Goal: Navigation & Orientation: Understand site structure

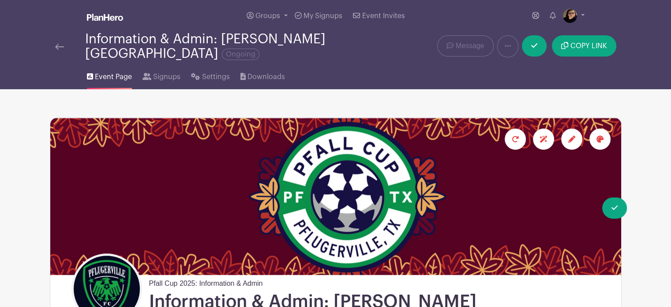
click at [62, 44] on img at bounding box center [59, 47] width 9 height 6
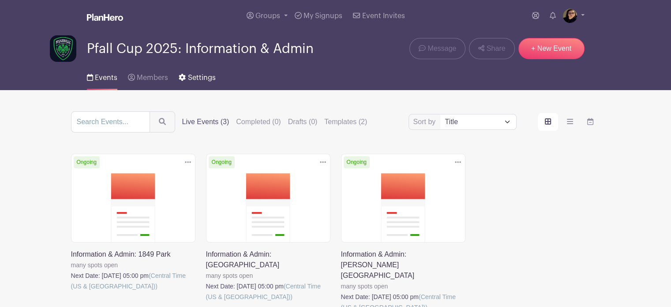
click at [205, 76] on span "Settings" at bounding box center [202, 77] width 28 height 7
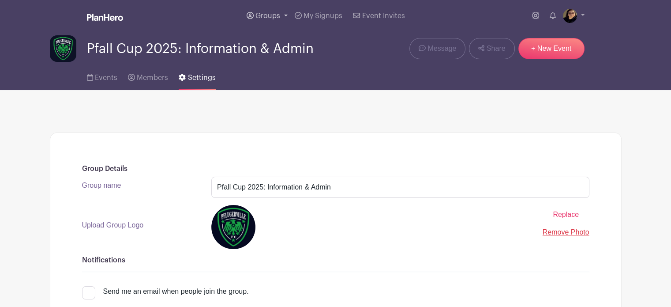
click at [266, 13] on span "Groups" at bounding box center [267, 15] width 25 height 7
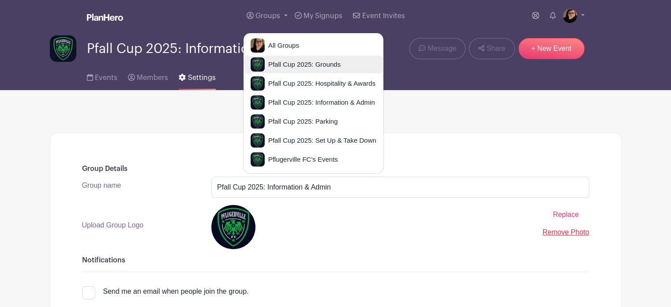
click at [298, 63] on span "Pfall Cup 2025: Grounds" at bounding box center [303, 65] width 76 height 10
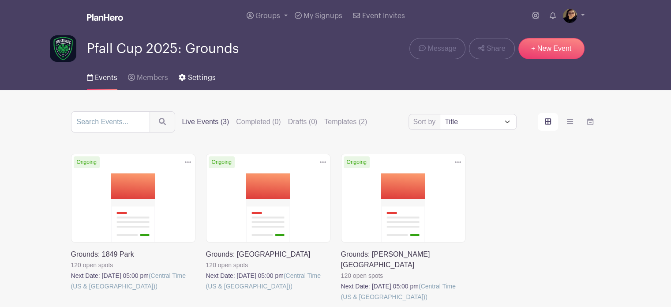
click at [194, 79] on span "Settings" at bounding box center [202, 77] width 28 height 7
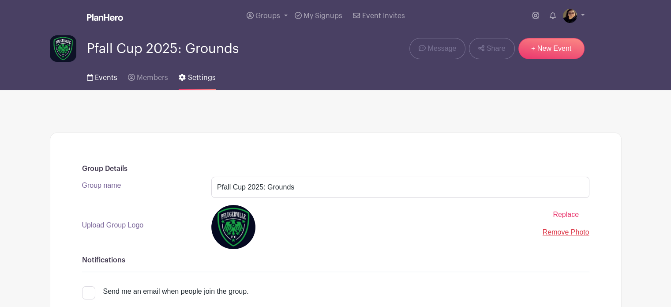
click at [103, 76] on span "Events" at bounding box center [106, 77] width 22 height 7
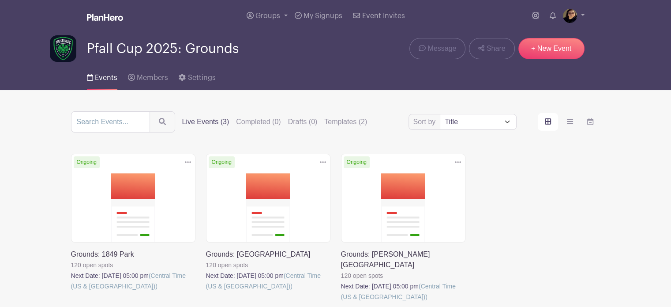
click at [341, 302] on link at bounding box center [341, 302] width 0 height 0
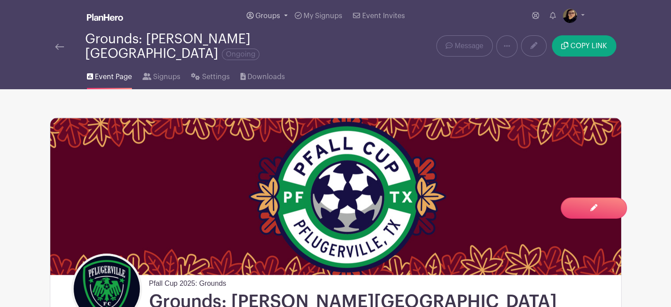
click at [261, 14] on span "Groups" at bounding box center [267, 15] width 25 height 7
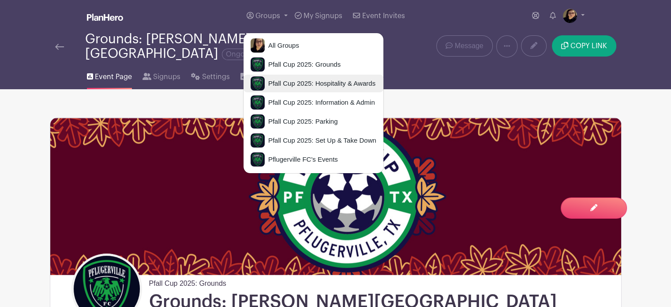
click at [309, 86] on span "Pfall Cup 2025: Hospitality & Awards" at bounding box center [320, 84] width 111 height 10
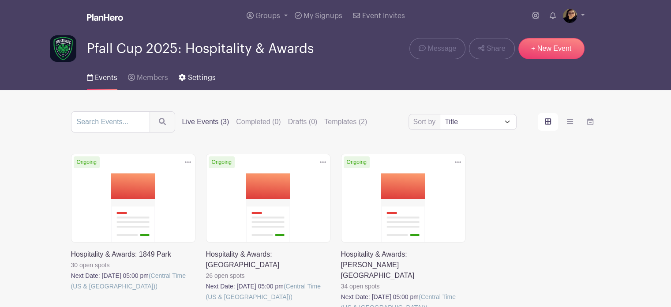
click at [195, 76] on span "Settings" at bounding box center [202, 77] width 28 height 7
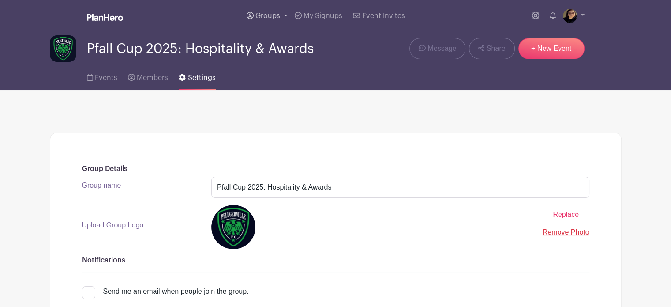
click at [266, 13] on span "Groups" at bounding box center [267, 15] width 25 height 7
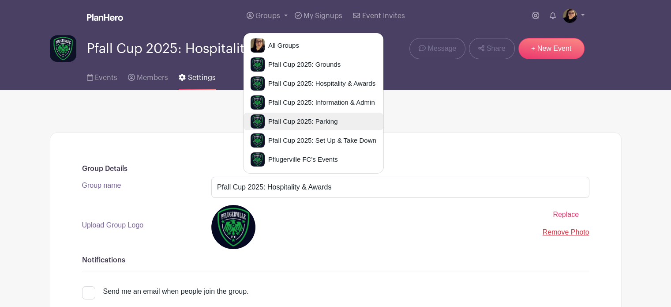
click at [305, 121] on span "Pfall Cup 2025: Parking" at bounding box center [301, 121] width 73 height 10
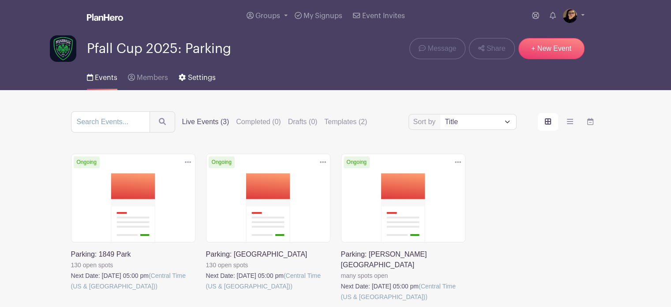
click at [198, 77] on span "Settings" at bounding box center [202, 77] width 28 height 7
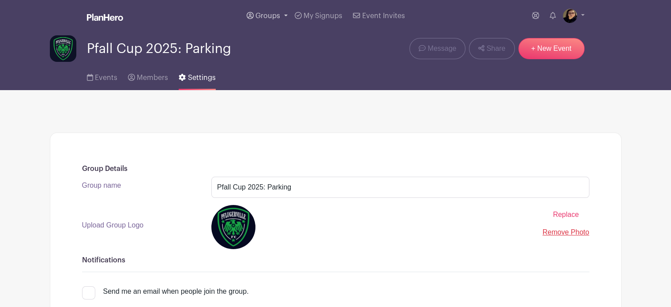
click at [264, 15] on span "Groups" at bounding box center [267, 15] width 25 height 7
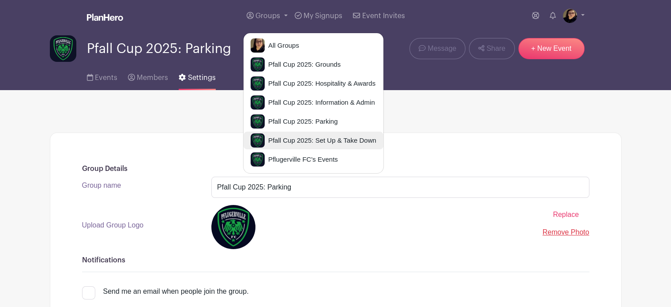
click at [307, 138] on span "Pfall Cup 2025: Set Up & Take Down" at bounding box center [321, 140] width 112 height 10
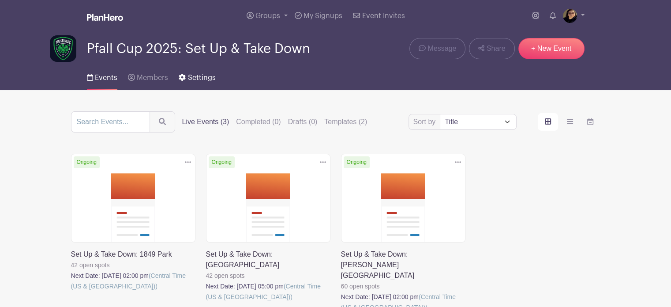
click at [198, 77] on span "Settings" at bounding box center [202, 77] width 28 height 7
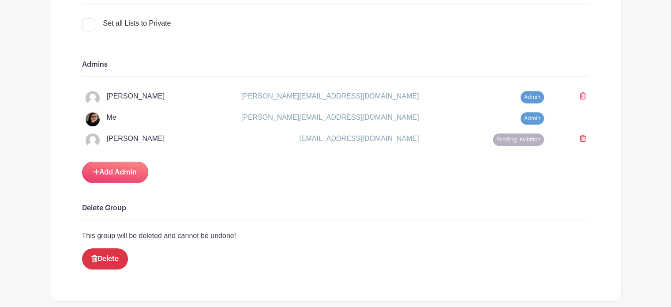
scroll to position [856, 0]
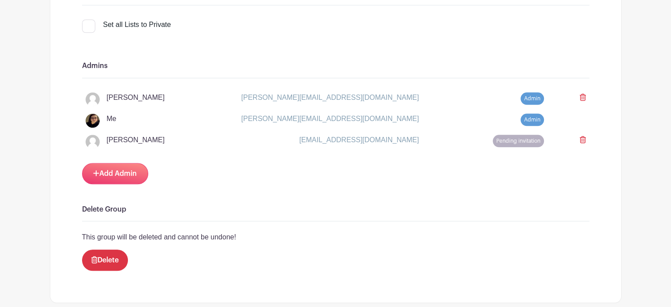
click at [547, 29] on div "Set all Lists to Private" at bounding box center [335, 28] width 507 height 25
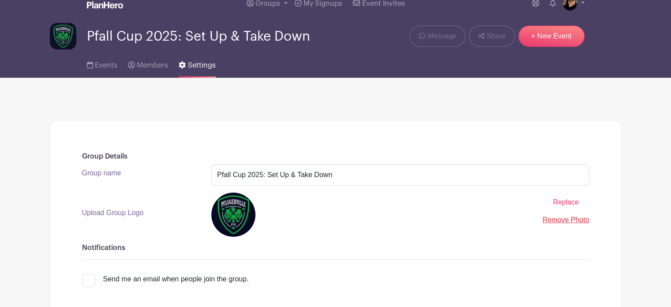
scroll to position [0, 0]
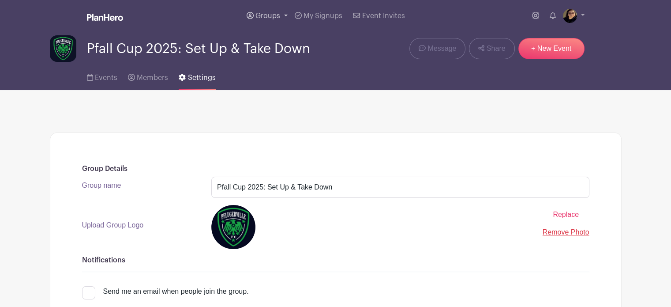
click at [257, 9] on link "Groups" at bounding box center [267, 16] width 48 height 32
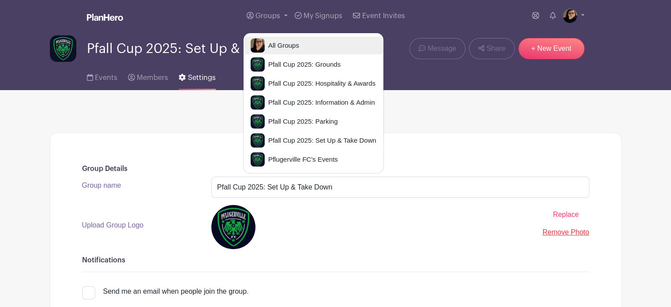
click at [278, 48] on span "All Groups" at bounding box center [282, 46] width 34 height 10
